Goal: Task Accomplishment & Management: Manage account settings

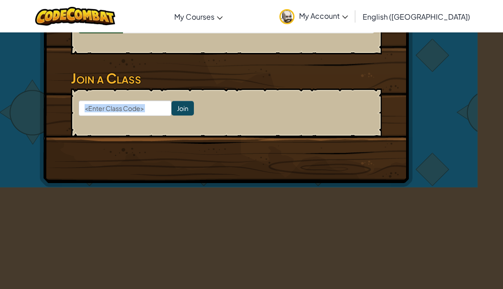
scroll to position [542, 25]
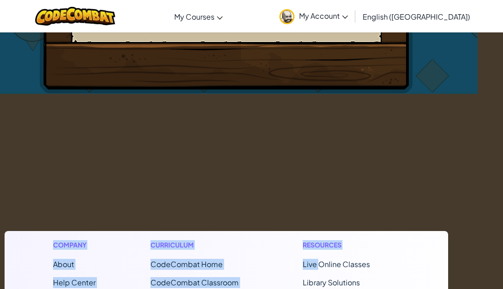
drag, startPoint x: 511, startPoint y: 307, endPoint x: 315, endPoint y: 307, distance: 196.5
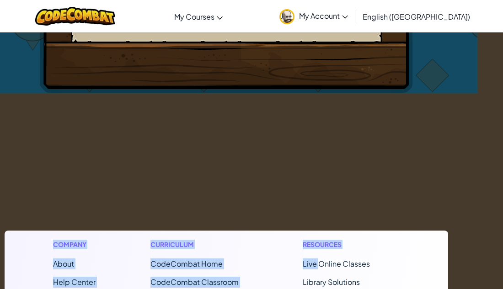
click at [315, 289] on html "Toggle navigation My Courses CodeCombat Classroom Ozaria Classroom AI League Es…" at bounding box center [226, 36] width 503 height 1128
